Goal: Transaction & Acquisition: Purchase product/service

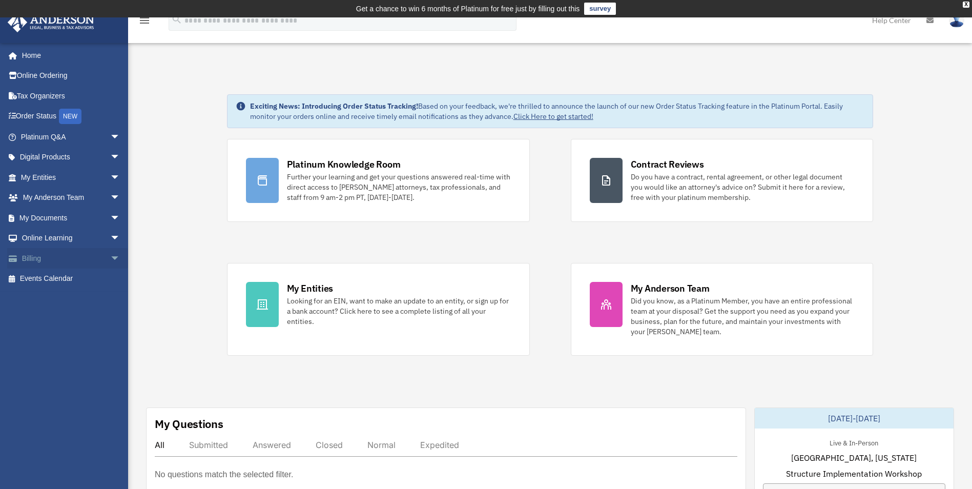
click at [38, 254] on link "Billing arrow_drop_down" at bounding box center [71, 258] width 129 height 21
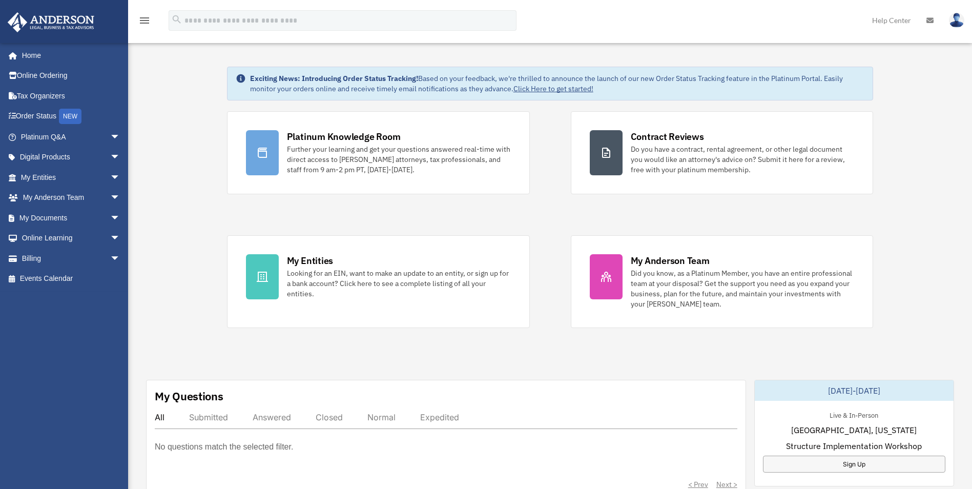
scroll to position [103, 0]
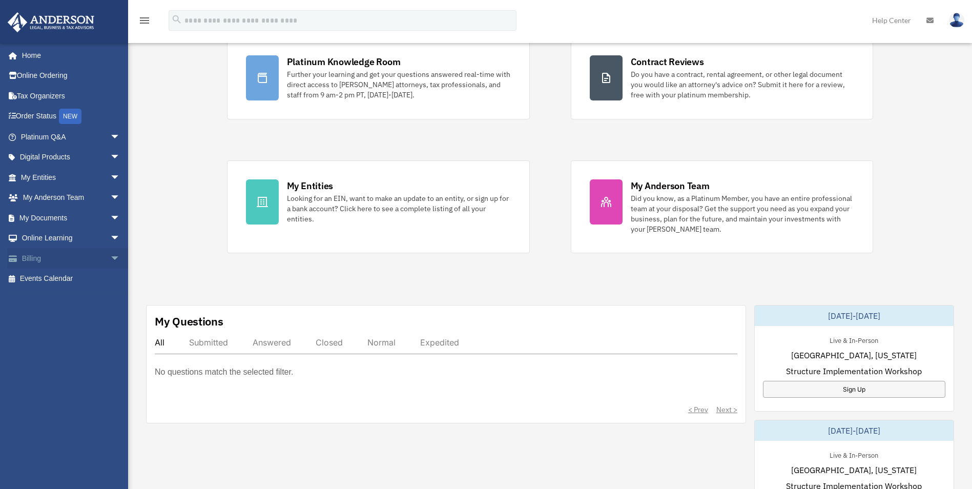
click at [110, 258] on span "arrow_drop_down" at bounding box center [120, 258] width 21 height 21
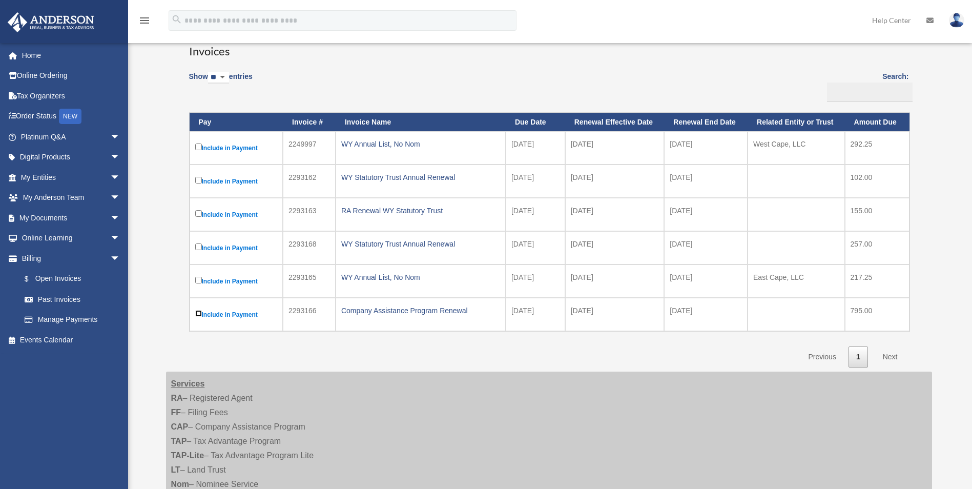
scroll to position [103, 0]
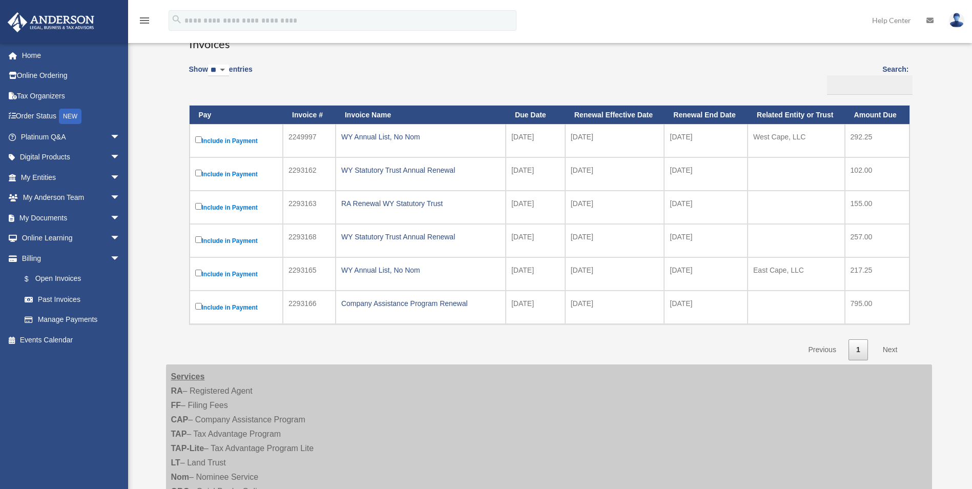
click at [890, 349] on link "Next" at bounding box center [891, 349] width 30 height 21
click at [889, 350] on link "Next" at bounding box center [891, 349] width 30 height 21
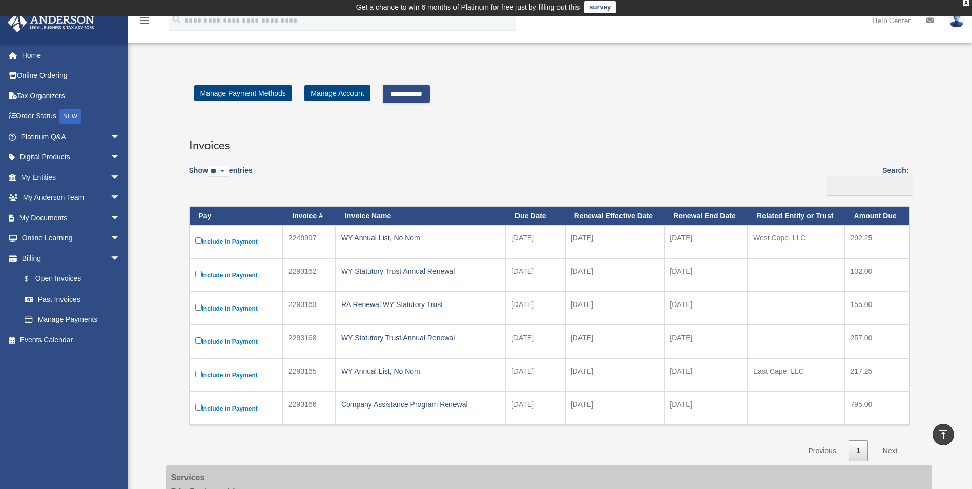
scroll to position [0, 0]
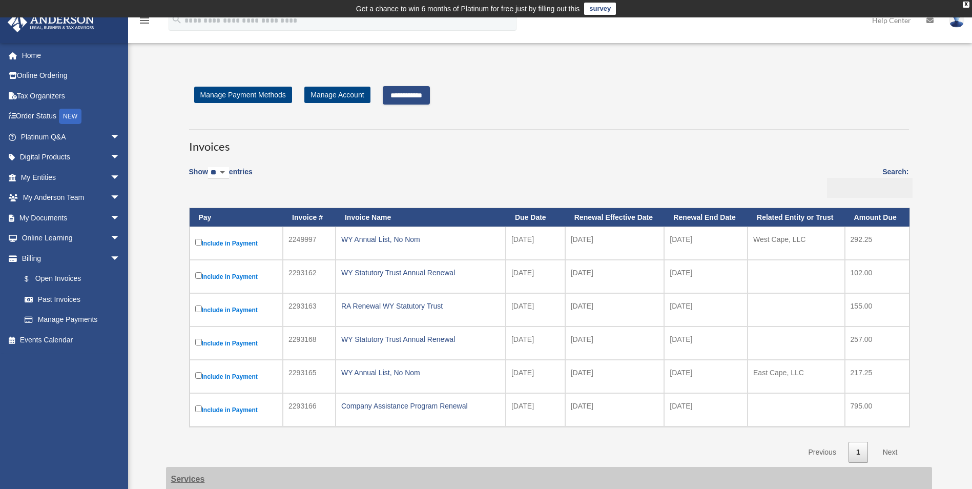
click at [406, 97] on input "**********" at bounding box center [406, 95] width 47 height 18
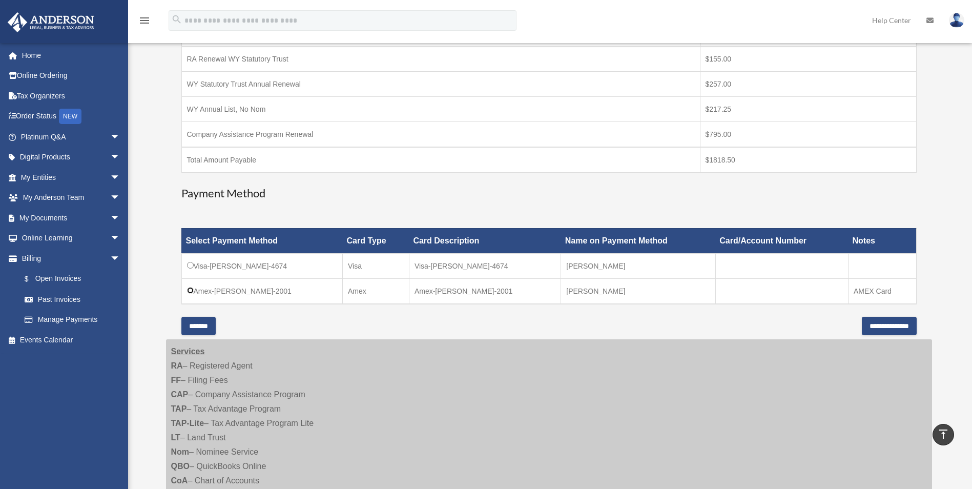
scroll to position [273, 0]
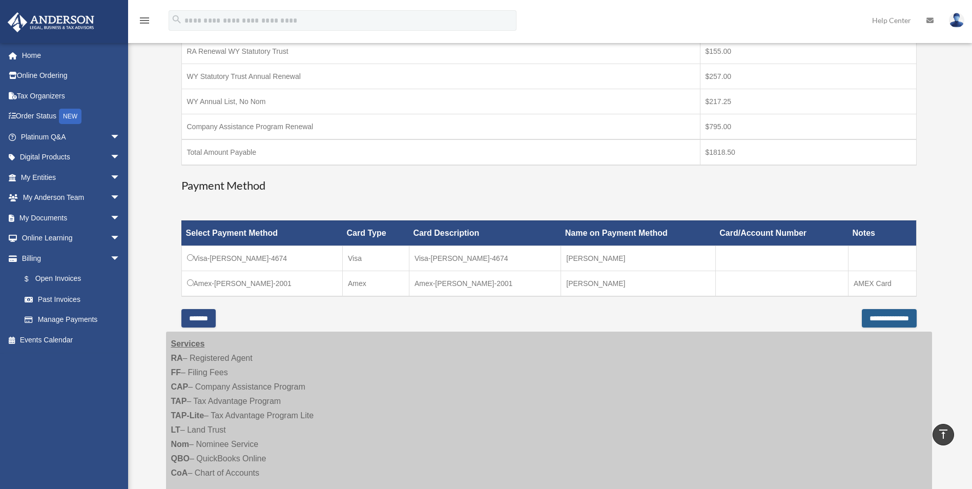
click at [871, 317] on input "**********" at bounding box center [889, 318] width 55 height 18
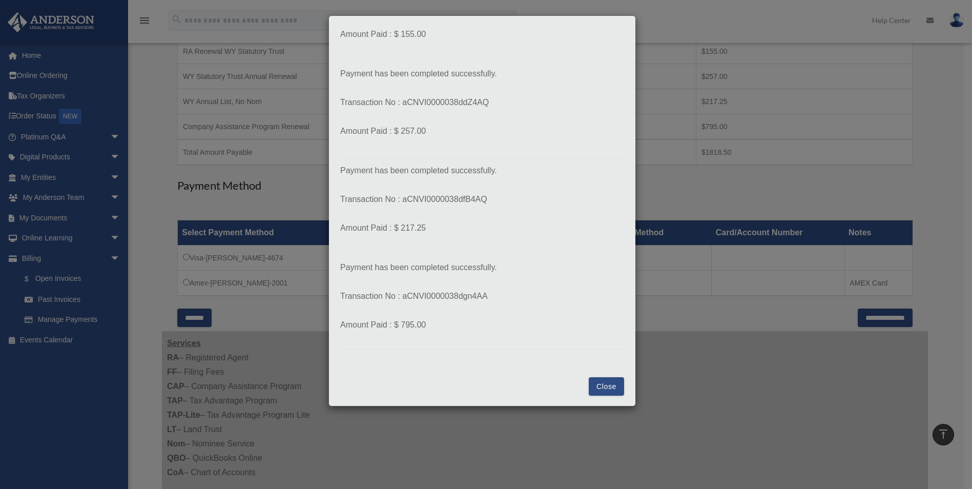
scroll to position [281, 0]
click at [597, 384] on button "Close" at bounding box center [606, 385] width 35 height 18
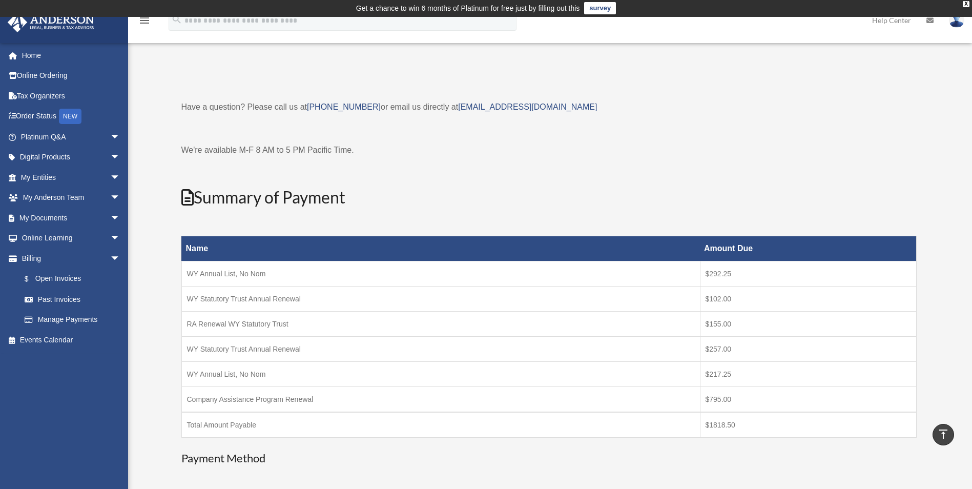
scroll to position [0, 0]
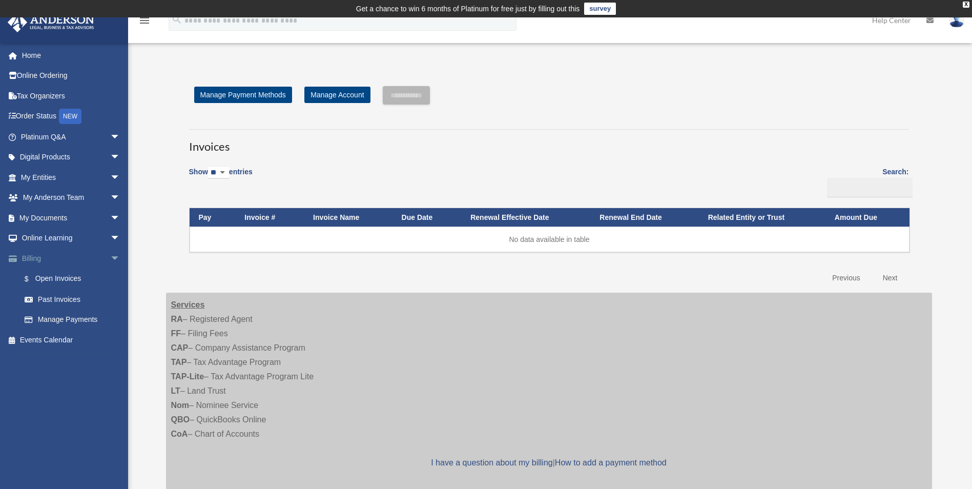
click at [29, 260] on link "Billing arrow_drop_down" at bounding box center [71, 258] width 129 height 21
click at [57, 297] on link "Past Invoices" at bounding box center [74, 299] width 121 height 21
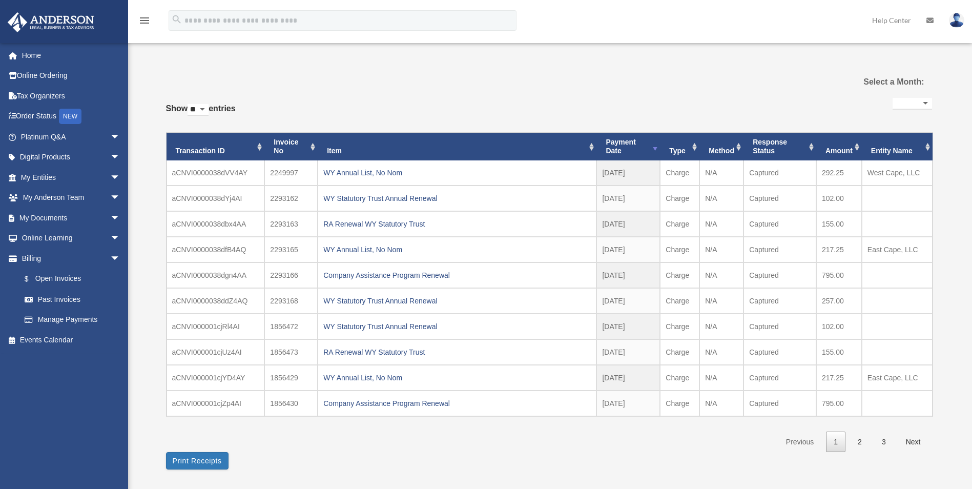
select select
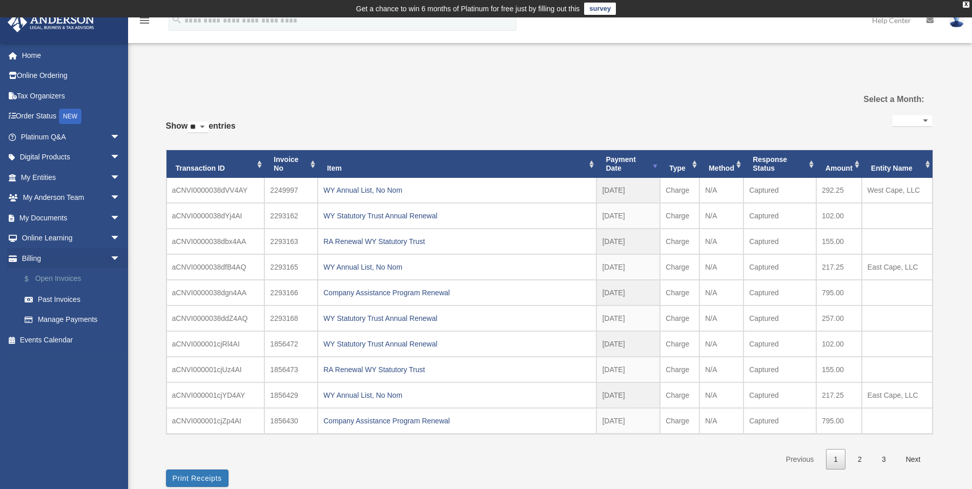
click at [45, 279] on link "$ Open Invoices" at bounding box center [74, 279] width 121 height 21
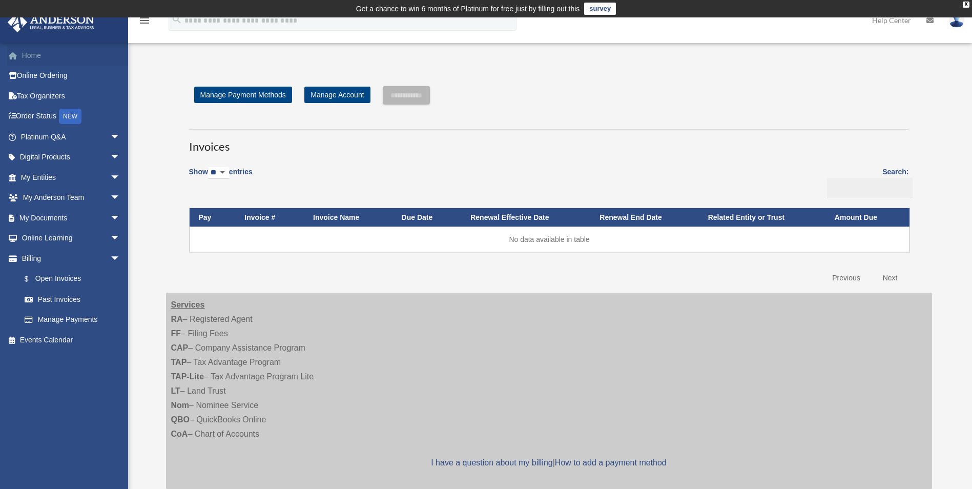
click at [35, 59] on link "Home" at bounding box center [71, 55] width 129 height 21
